Goal: Task Accomplishment & Management: Manage account settings

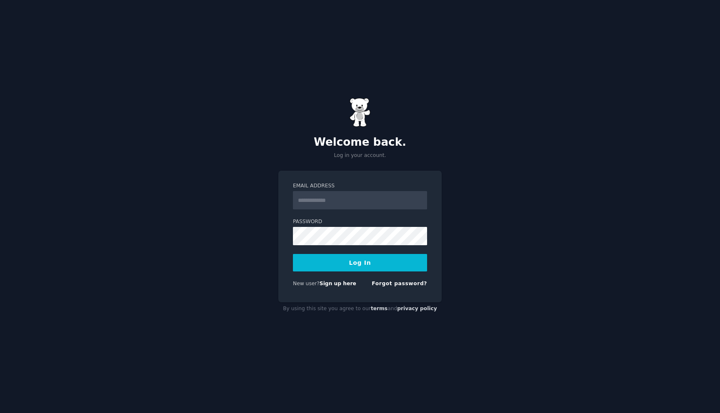
click at [333, 199] on input "Email Address" at bounding box center [360, 200] width 134 height 18
type input "**********"
click at [354, 278] on form "**********" at bounding box center [360, 237] width 134 height 108
click at [362, 269] on button "Log In" at bounding box center [360, 263] width 134 height 18
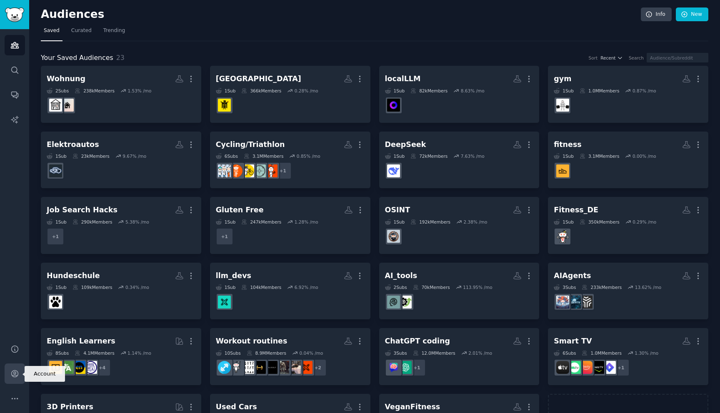
click at [20, 374] on link "Account" at bounding box center [15, 374] width 20 height 20
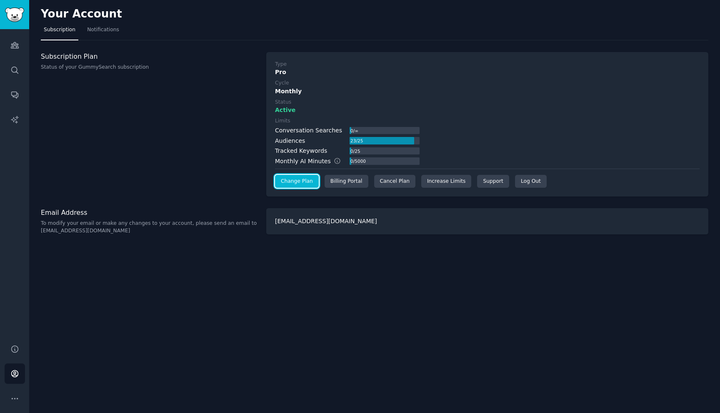
click at [295, 182] on link "Change Plan" at bounding box center [297, 181] width 44 height 13
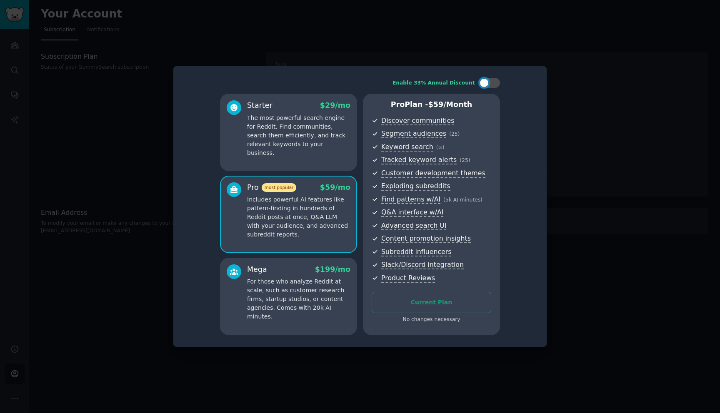
click at [216, 80] on div "Enable 33% Annual Discount Starter $ 29 /mo The most powerful search engine for…" at bounding box center [360, 206] width 362 height 269
click at [346, 90] on div "Enable 33% Annual Discount Starter $ 29 /mo The most powerful search engine for…" at bounding box center [360, 206] width 362 height 269
click at [112, 94] on div at bounding box center [360, 206] width 720 height 413
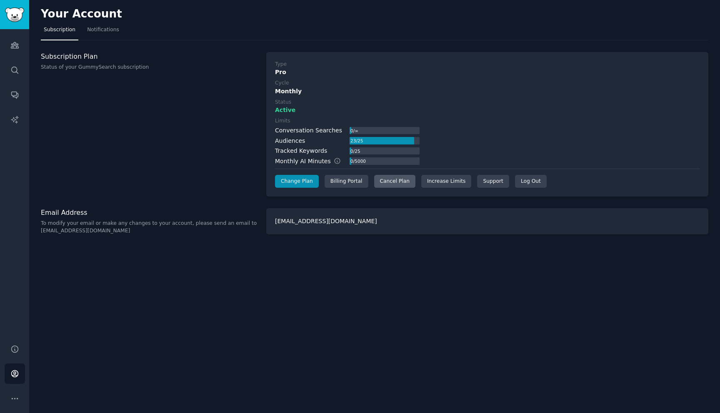
click at [394, 181] on div "Cancel Plan" at bounding box center [394, 181] width 41 height 13
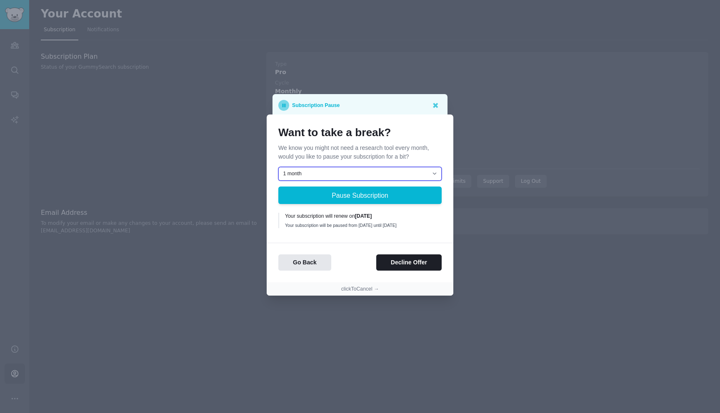
click at [316, 172] on select "1 month 2 months 3 months Choose a custom date to resume" at bounding box center [359, 174] width 163 height 14
select select "[object Object]"
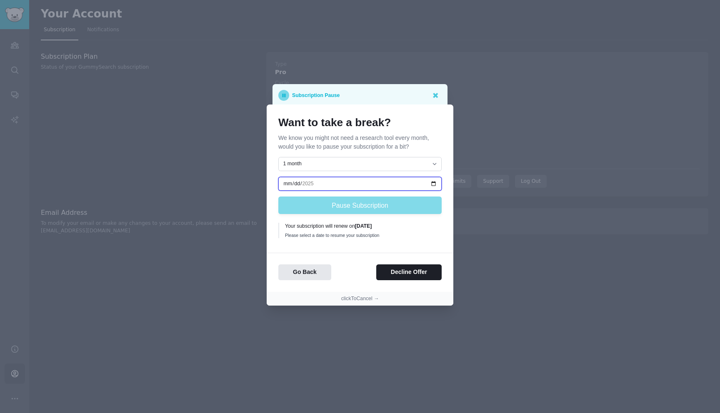
click at [311, 183] on input "date" at bounding box center [359, 184] width 163 height 14
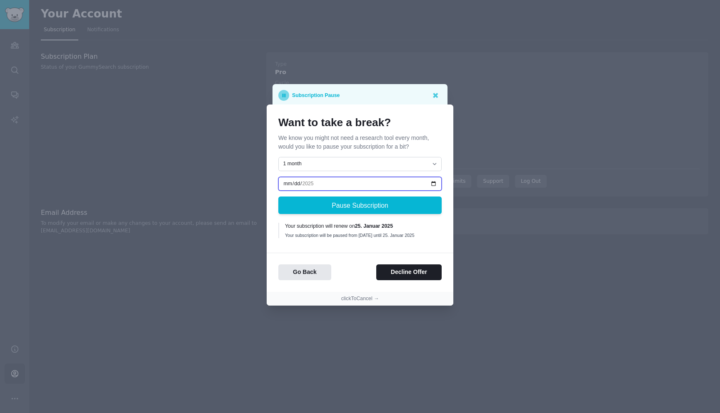
type input "2025-11-22"
type input "2025-01-22"
click at [321, 182] on input "2025-01-22" at bounding box center [359, 184] width 163 height 14
click at [328, 148] on div "Want to take a break? We know you might not need a research tool every month, w…" at bounding box center [359, 178] width 163 height 125
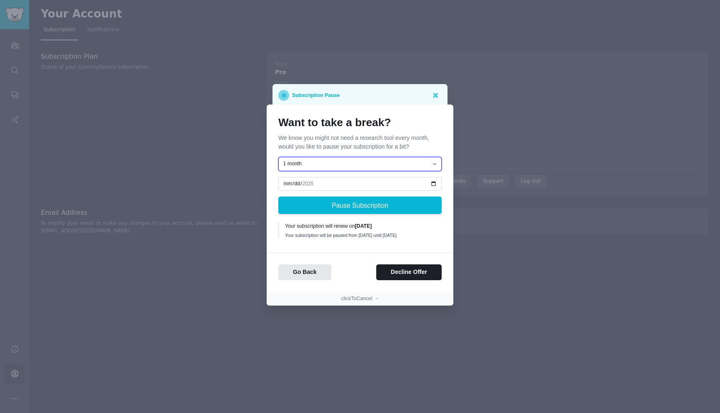
click at [328, 158] on select "1 month 2 months 3 months Choose a custom date to resume" at bounding box center [359, 164] width 163 height 14
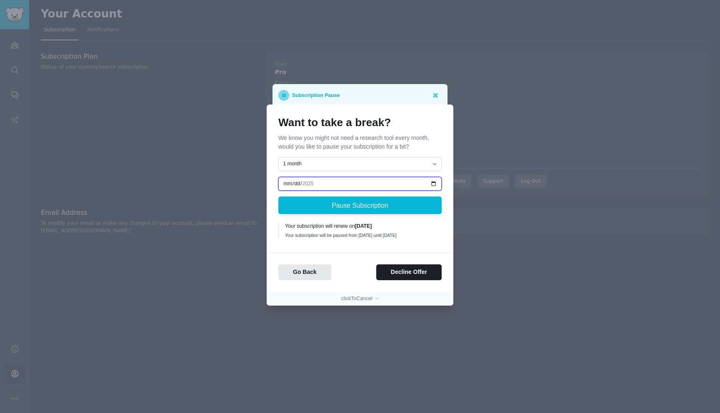
click at [324, 180] on input "2025-01-22" at bounding box center [359, 184] width 163 height 14
click at [310, 180] on input "2025-01-22" at bounding box center [359, 184] width 163 height 14
click at [297, 182] on input "2025-01-22" at bounding box center [359, 184] width 163 height 14
type input "2025-01-01"
click at [399, 276] on button "Decline Offer" at bounding box center [408, 273] width 65 height 16
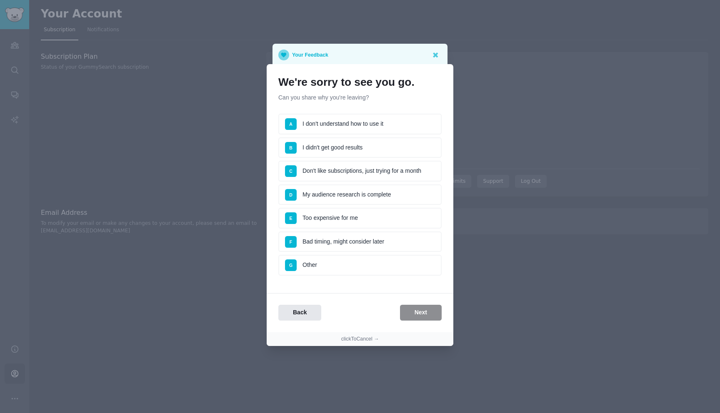
click at [354, 193] on li "D My audience research is complete" at bounding box center [359, 195] width 163 height 21
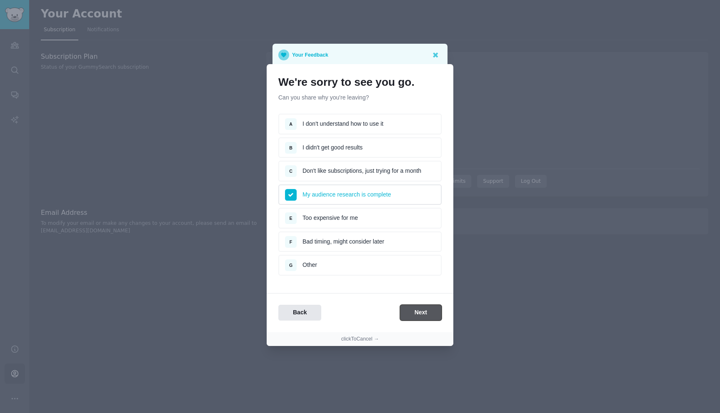
click at [418, 316] on button "Next" at bounding box center [421, 313] width 42 height 16
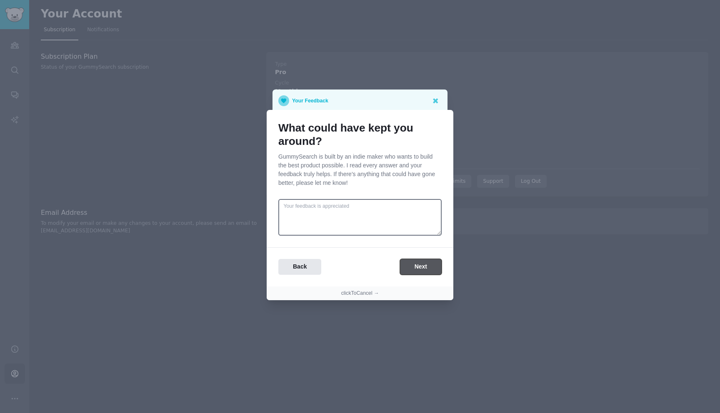
click at [405, 261] on button "Next" at bounding box center [421, 267] width 42 height 16
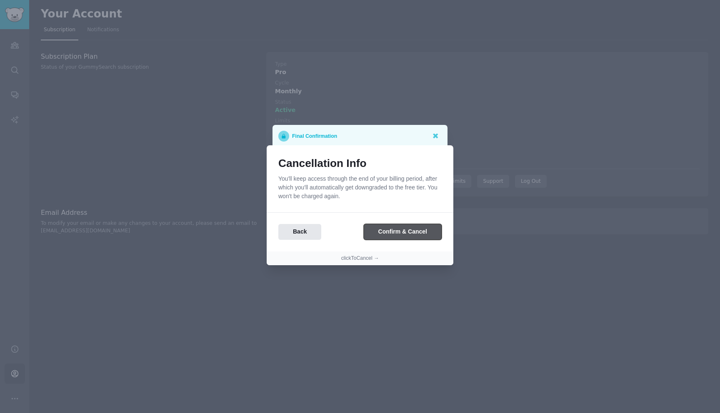
click at [376, 230] on button "Confirm & Cancel" at bounding box center [403, 232] width 78 height 16
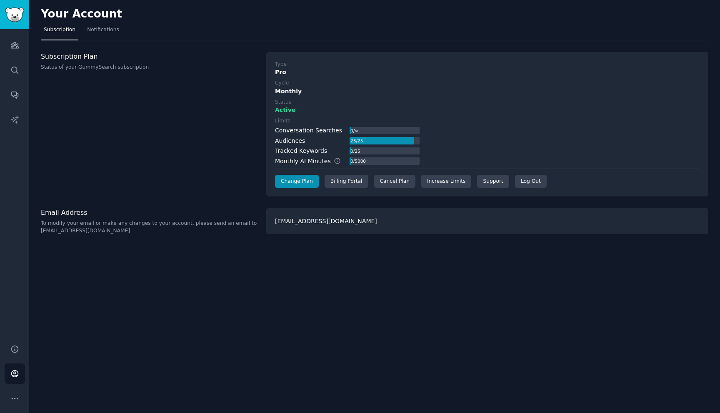
click at [283, 97] on div "Type Pro Cycle Monthly Status Active Limits Conversation Searches 0 / ∞ Audienc…" at bounding box center [487, 125] width 425 height 128
click at [303, 183] on link "Change Plan" at bounding box center [297, 181] width 44 height 13
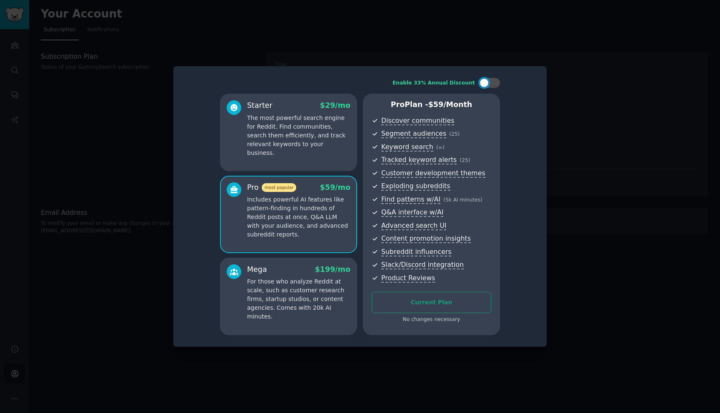
click at [500, 42] on div at bounding box center [360, 206] width 720 height 413
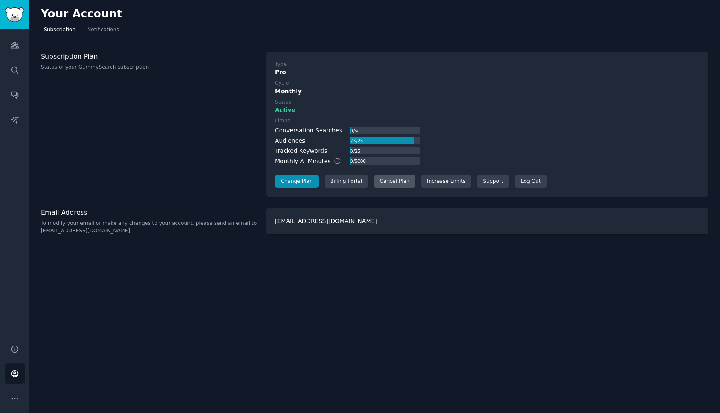
click at [389, 183] on div "Cancel Plan" at bounding box center [394, 181] width 41 height 13
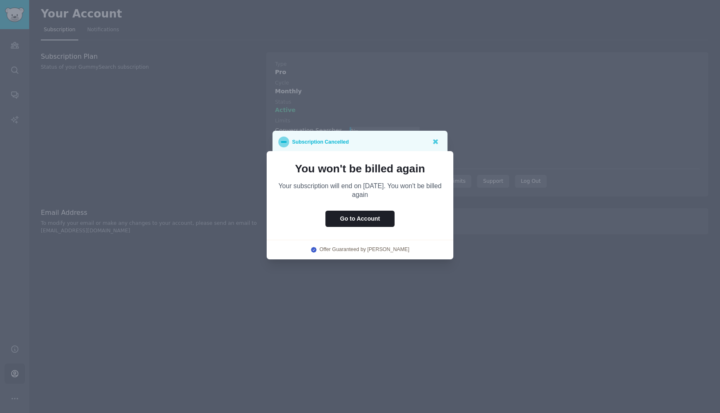
click at [457, 98] on div at bounding box center [360, 206] width 720 height 413
